Goal: Task Accomplishment & Management: Complete application form

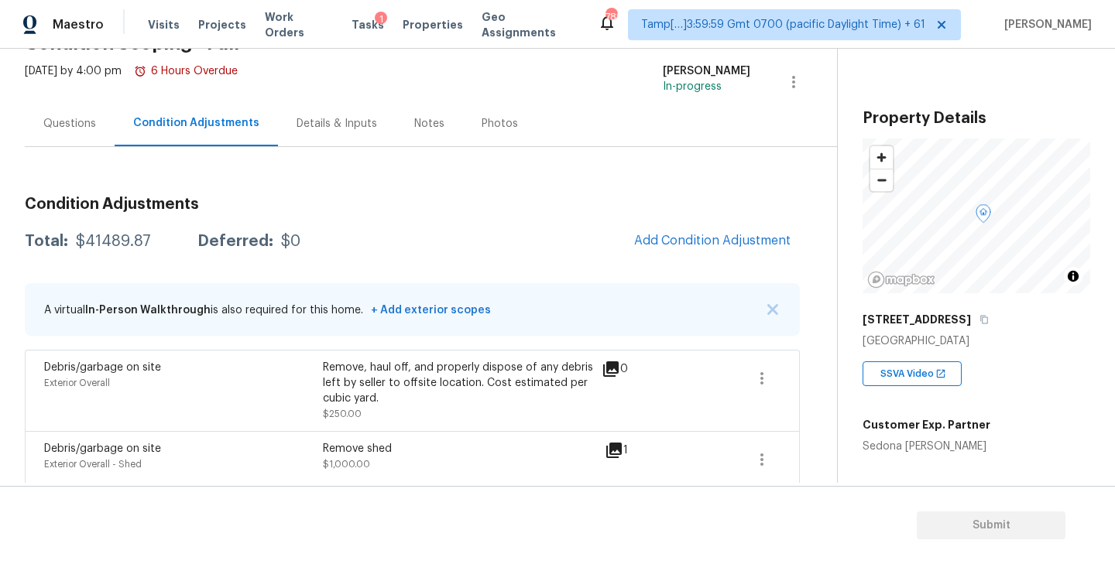
scroll to position [91, 0]
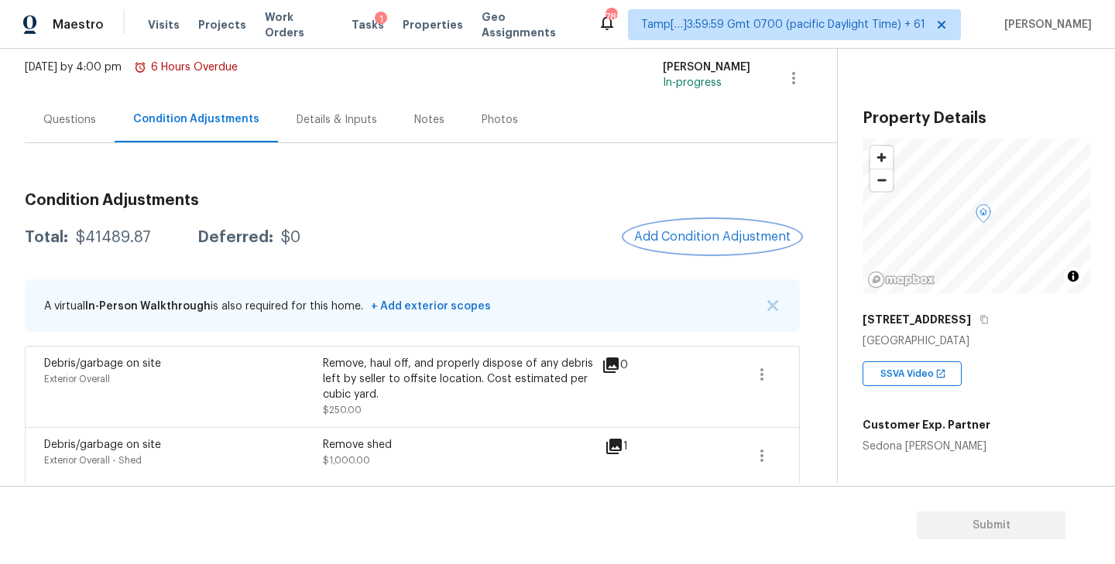
click at [708, 232] on span "Add Condition Adjustment" at bounding box center [712, 237] width 156 height 14
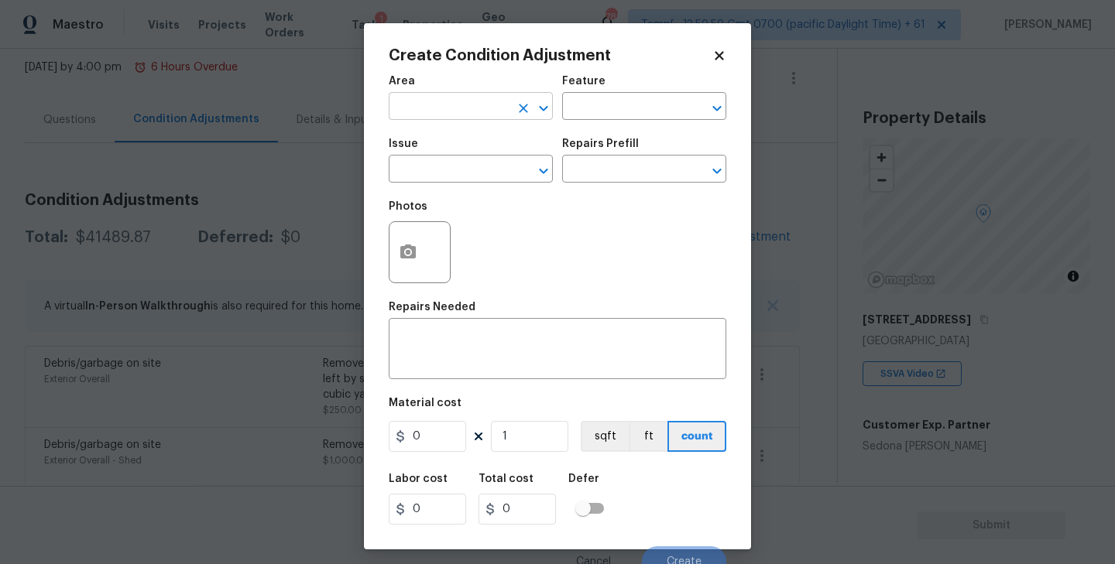
click at [464, 101] on input "text" at bounding box center [449, 108] width 121 height 24
click at [450, 159] on li "Exterior Overall" at bounding box center [471, 169] width 164 height 26
type input "Exterior Overall"
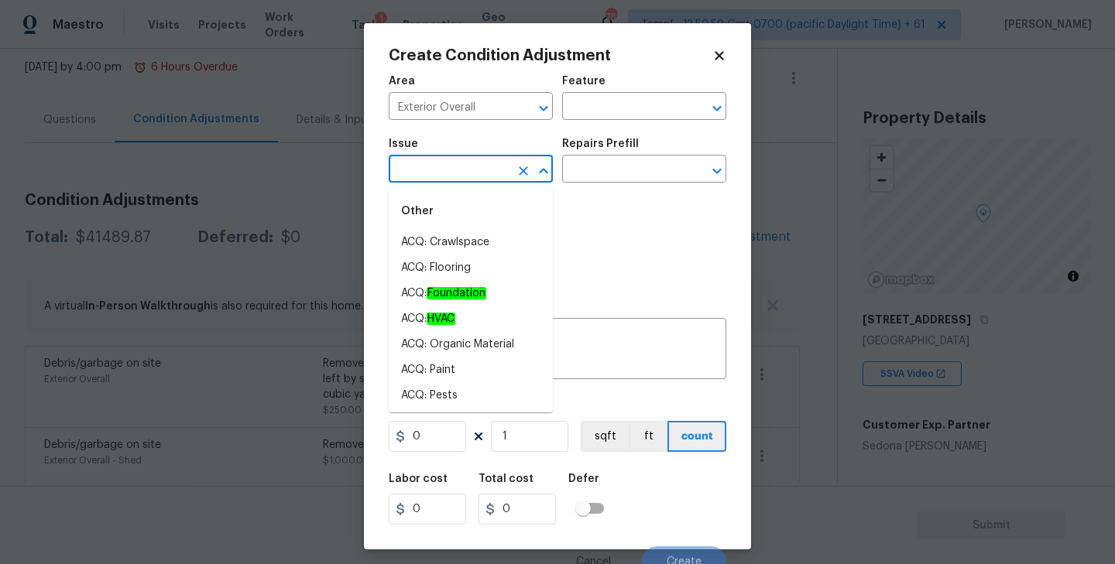
click at [449, 168] on input "text" at bounding box center [449, 171] width 121 height 24
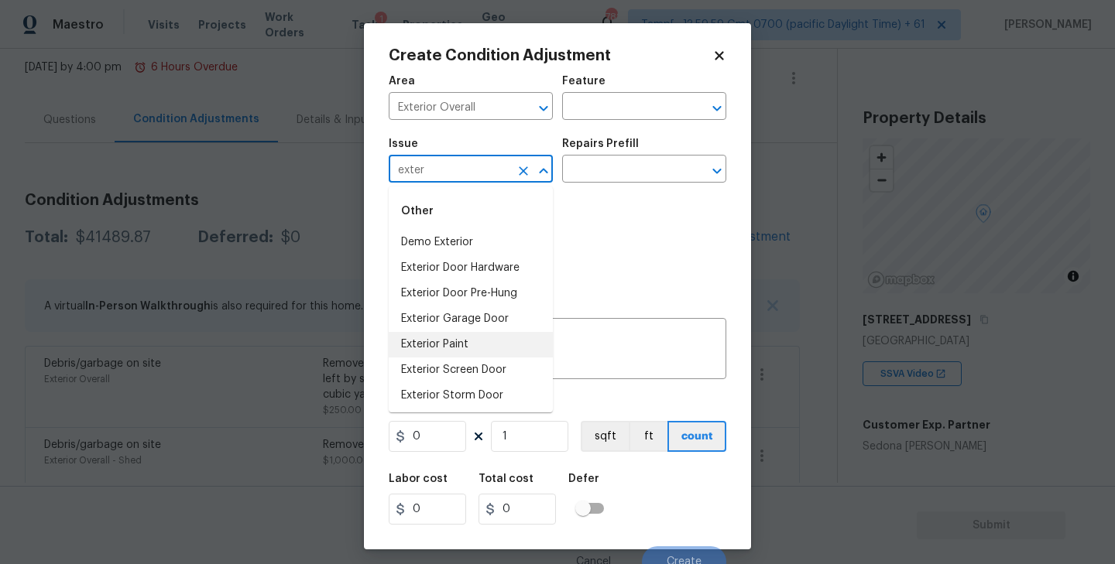
scroll to position [28, 0]
click at [453, 333] on li "Exterior Screen Door" at bounding box center [471, 343] width 164 height 26
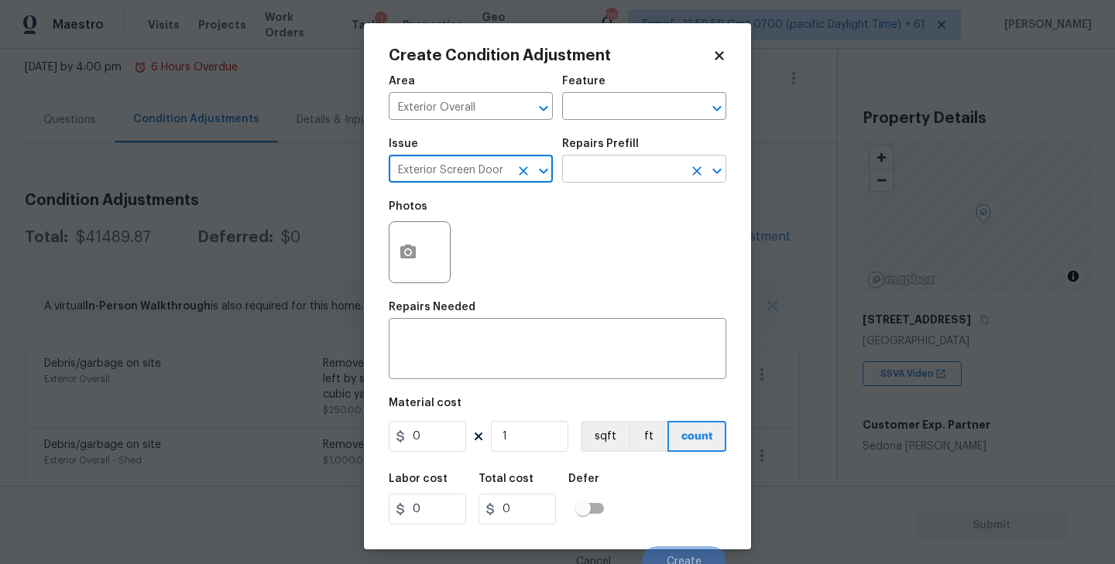
click at [708, 170] on icon "Open" at bounding box center [717, 171] width 19 height 19
type input "Exterior Screen Door"
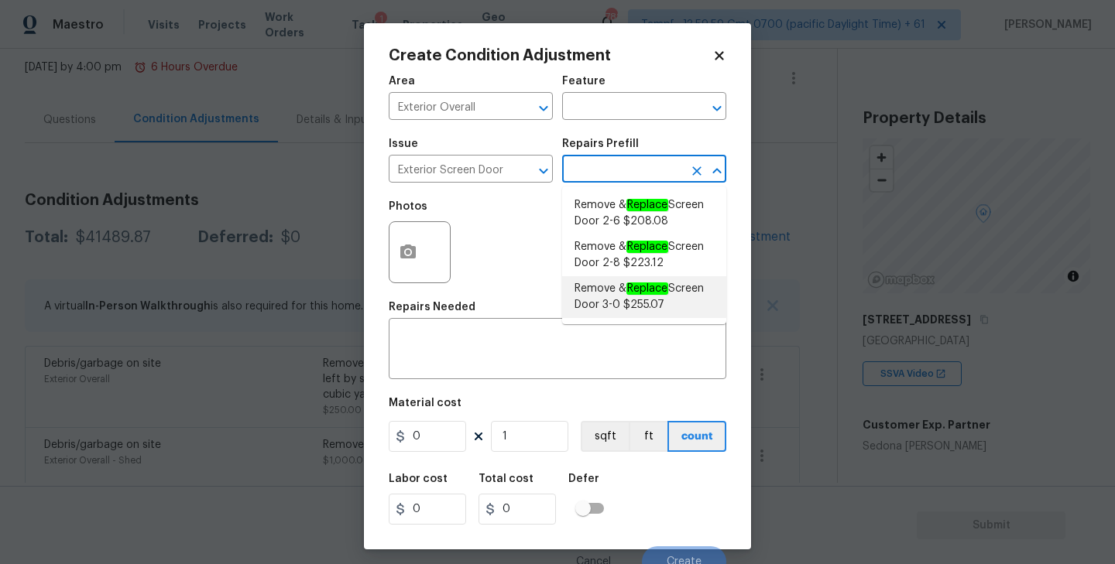
click at [612, 311] on span "Remove & Replace Screen Door 3-0 $255.07" at bounding box center [643, 297] width 139 height 33
type input "Interior Door"
type textarea "Remove the existing screen door, prep the door jamb and install a new 3-0 scree…"
type input "255.07"
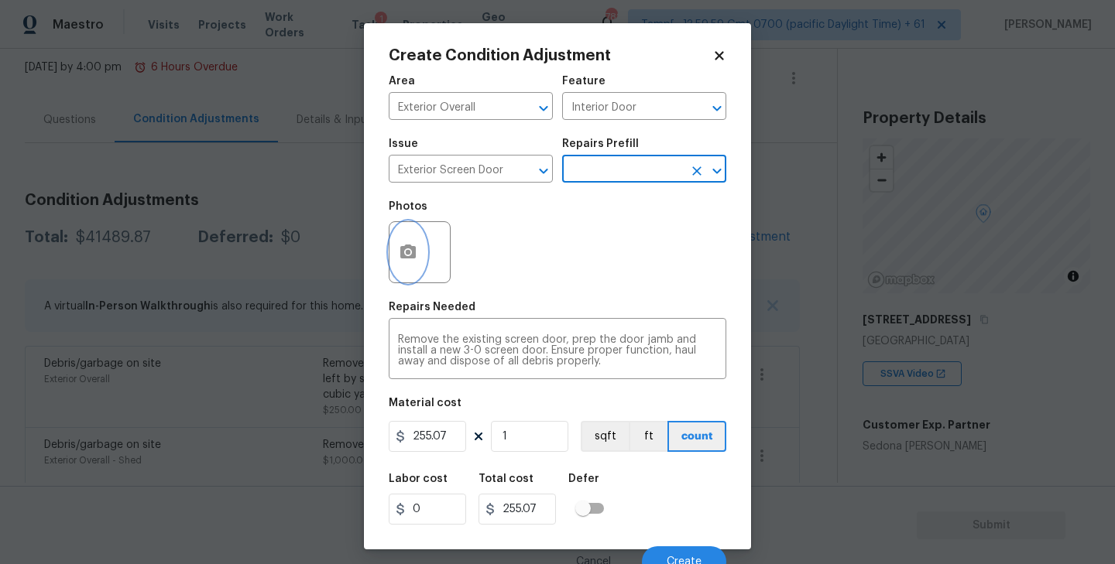
click at [410, 254] on circle "button" at bounding box center [408, 252] width 5 height 5
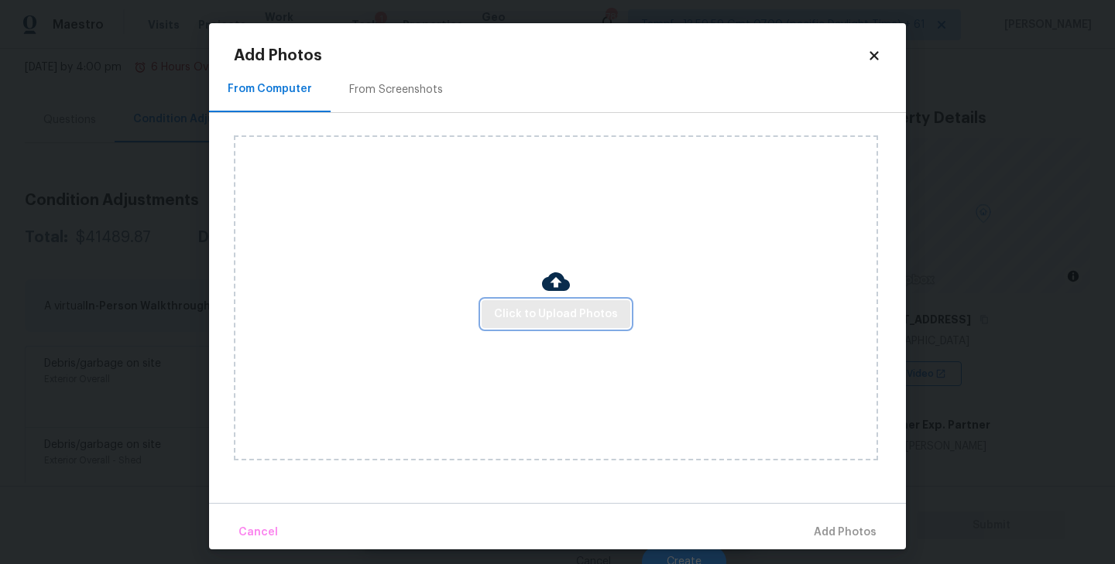
click at [530, 317] on span "Click to Upload Photos" at bounding box center [556, 314] width 124 height 19
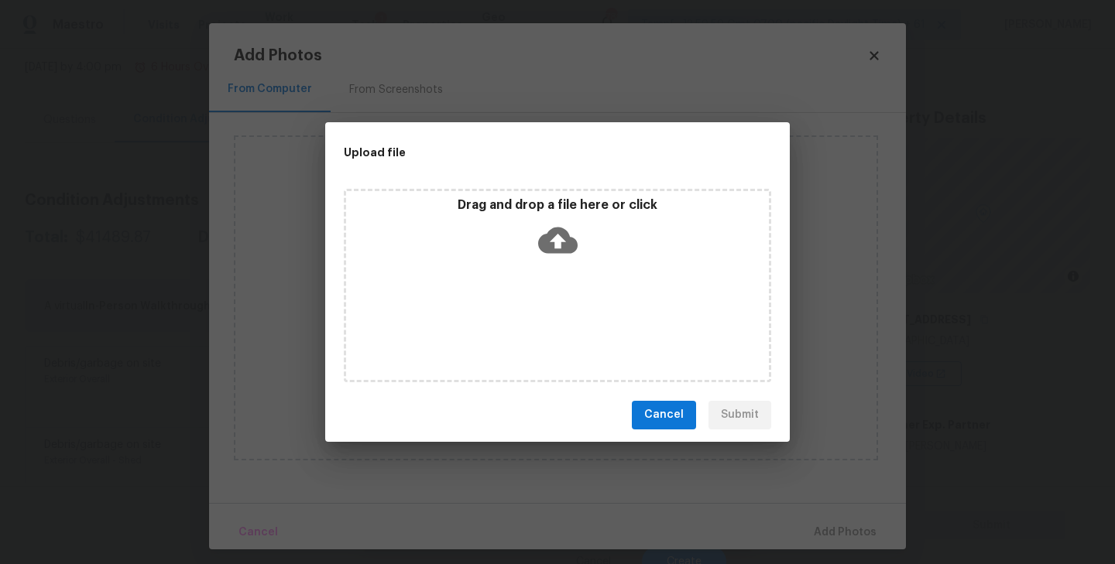
click at [569, 252] on icon at bounding box center [557, 240] width 39 height 39
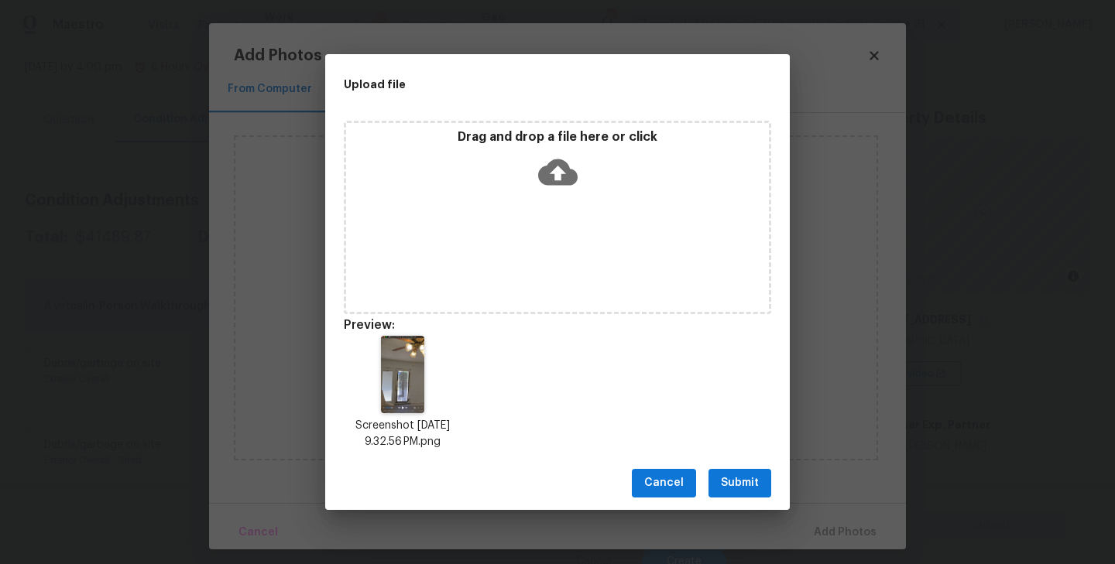
click at [739, 489] on span "Submit" at bounding box center [740, 483] width 38 height 19
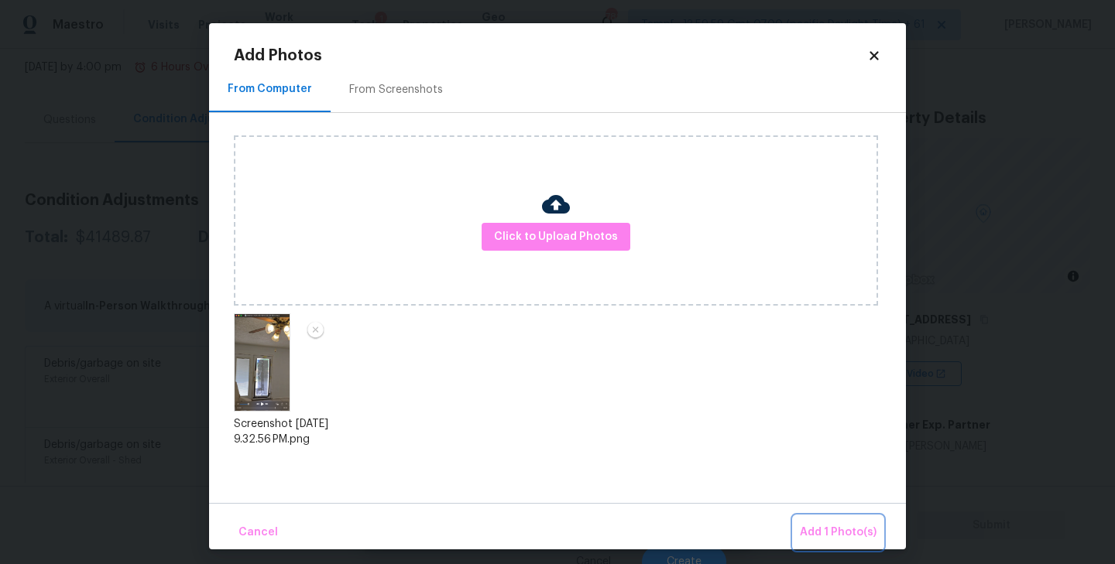
click at [831, 517] on button "Add 1 Photo(s)" at bounding box center [838, 532] width 89 height 33
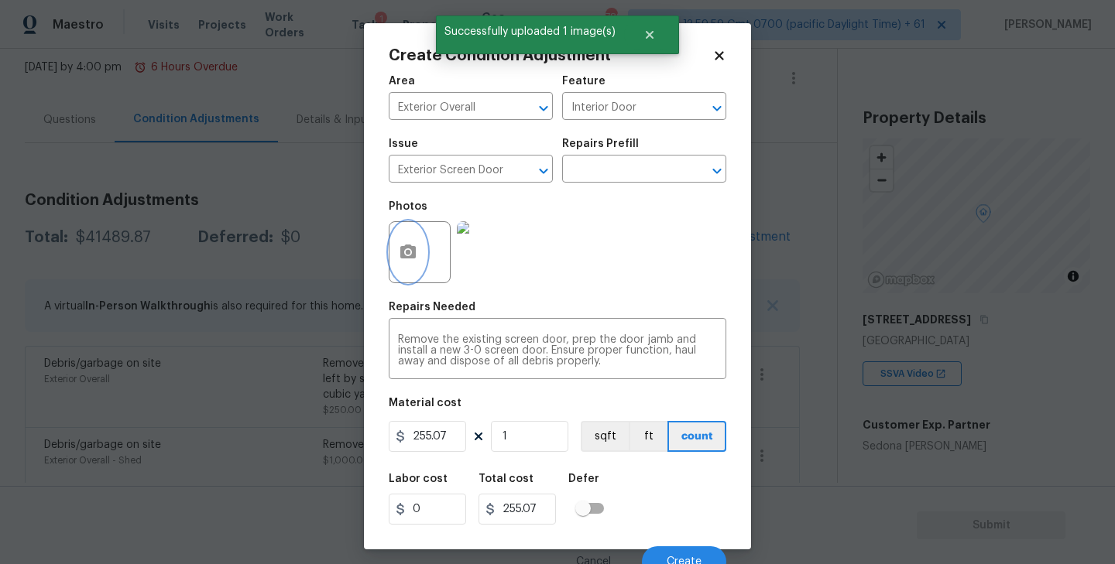
scroll to position [14, 0]
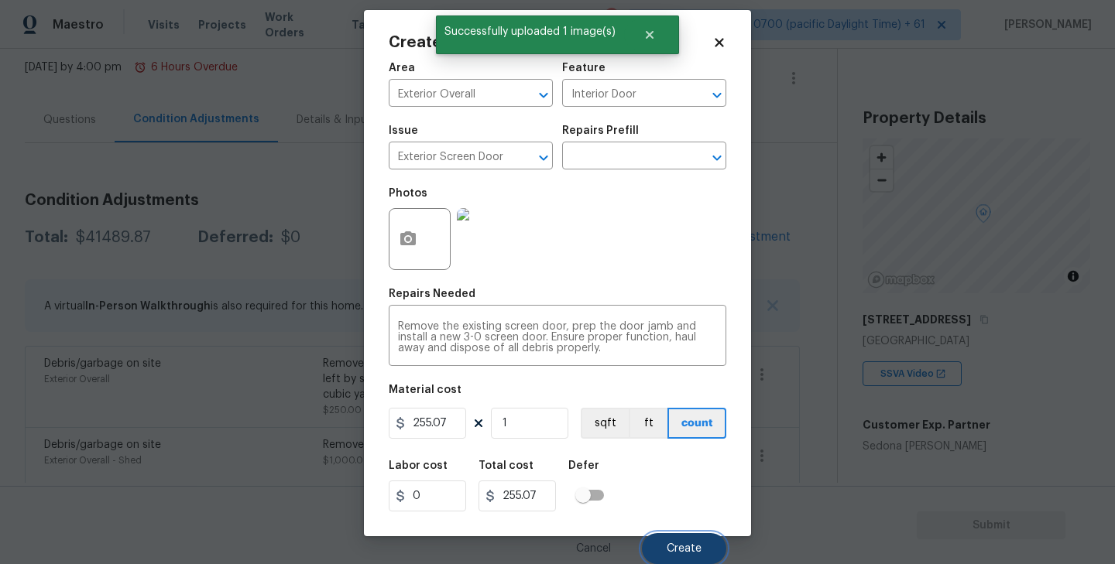
click at [673, 547] on span "Create" at bounding box center [684, 550] width 35 height 12
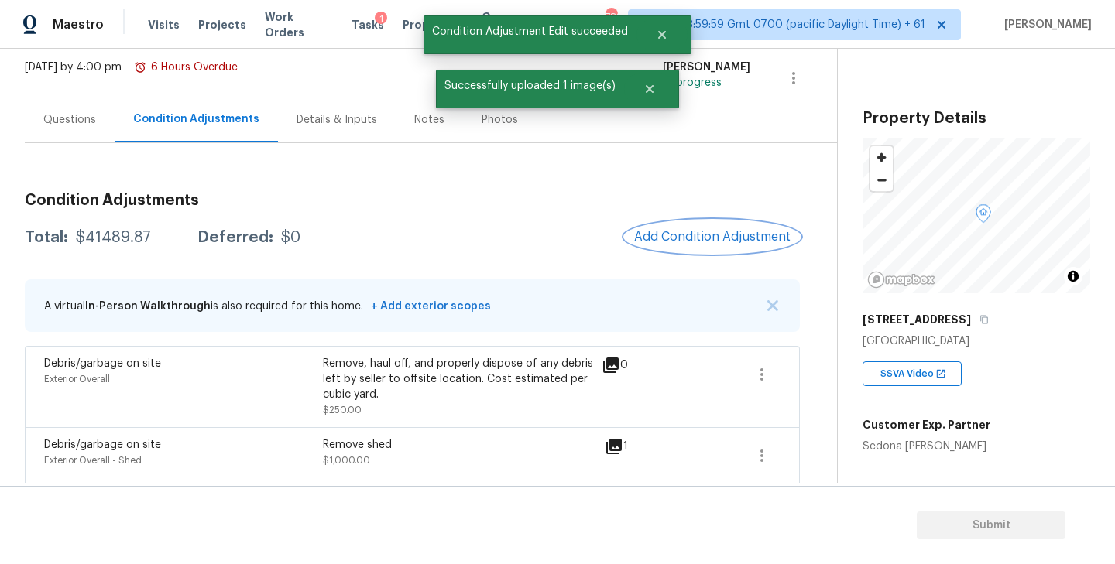
scroll to position [0, 0]
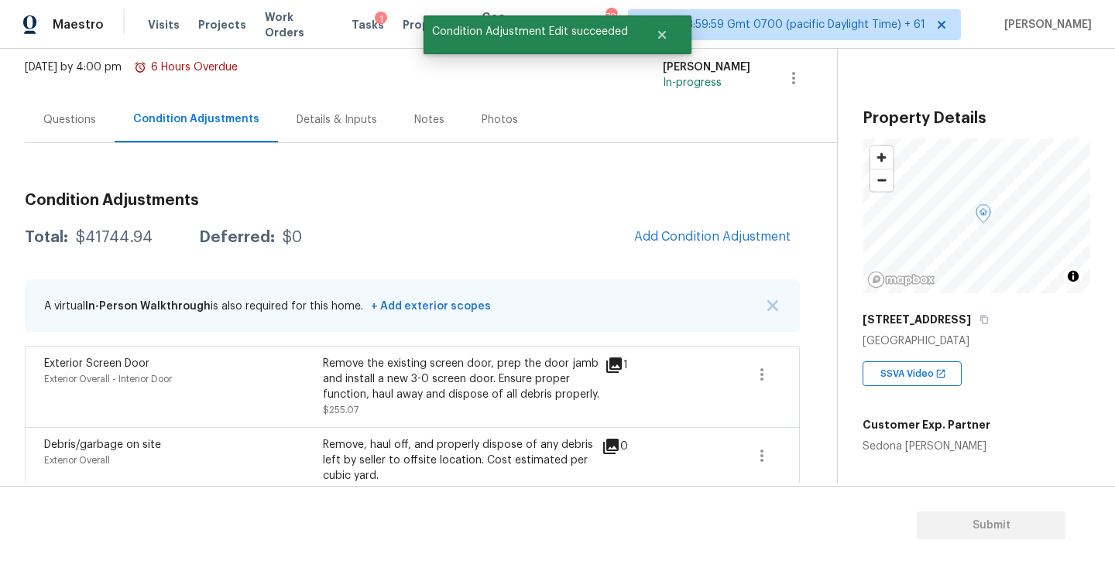
click at [63, 121] on div "Questions" at bounding box center [69, 119] width 53 height 15
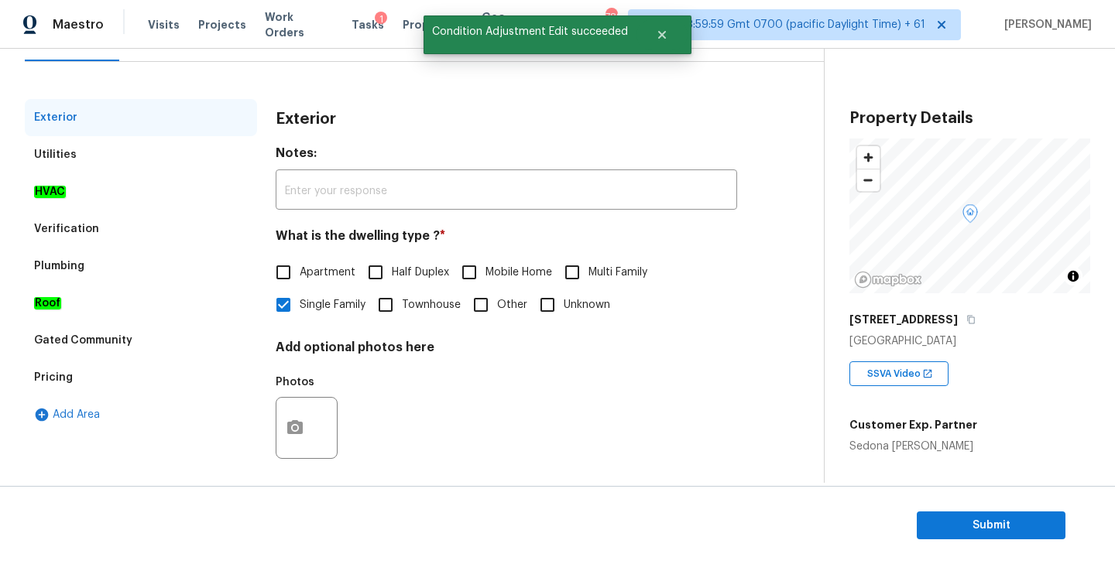
scroll to position [181, 0]
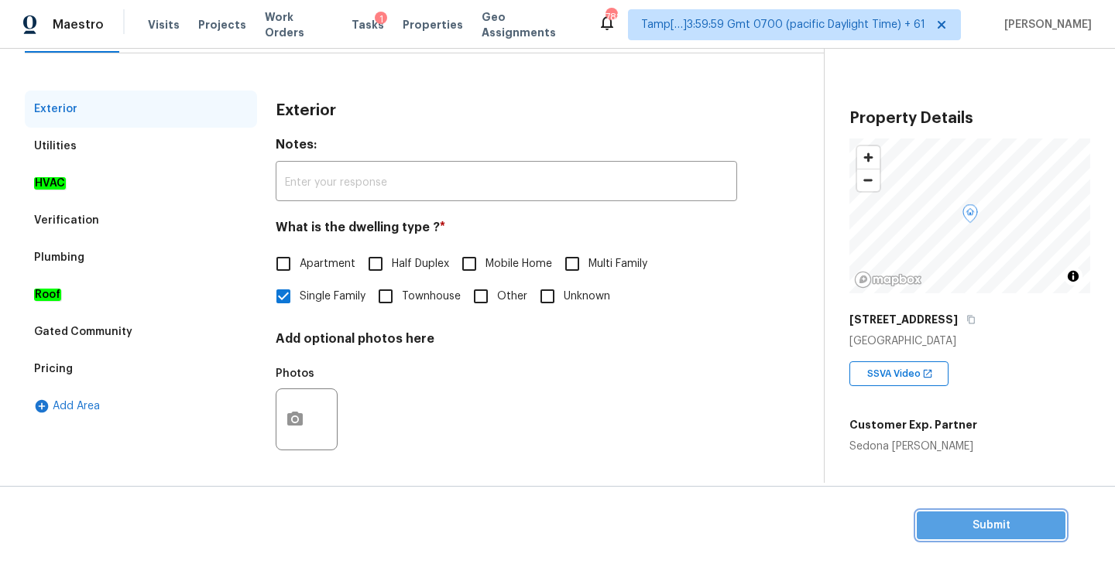
click at [1000, 523] on span "Submit" at bounding box center [991, 525] width 124 height 19
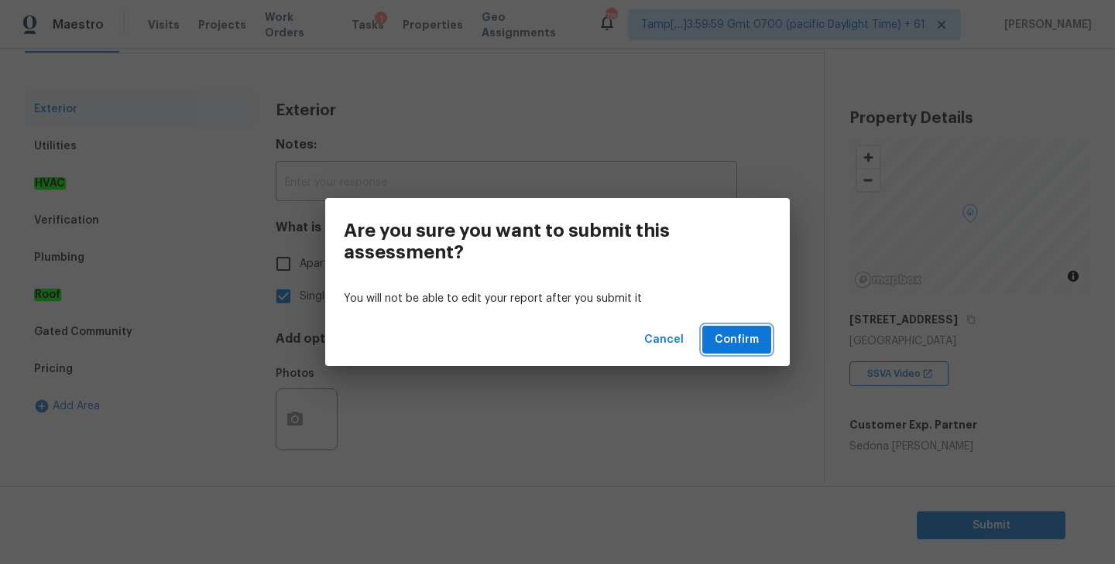
click at [731, 351] on button "Confirm" at bounding box center [736, 340] width 69 height 29
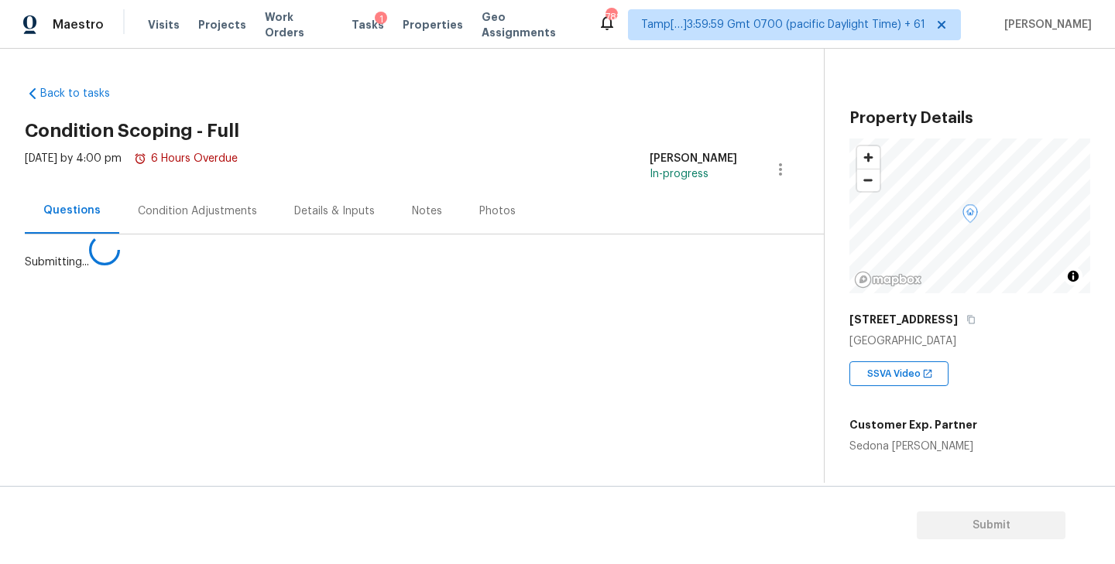
scroll to position [0, 0]
